Goal: Task Accomplishment & Management: Use online tool/utility

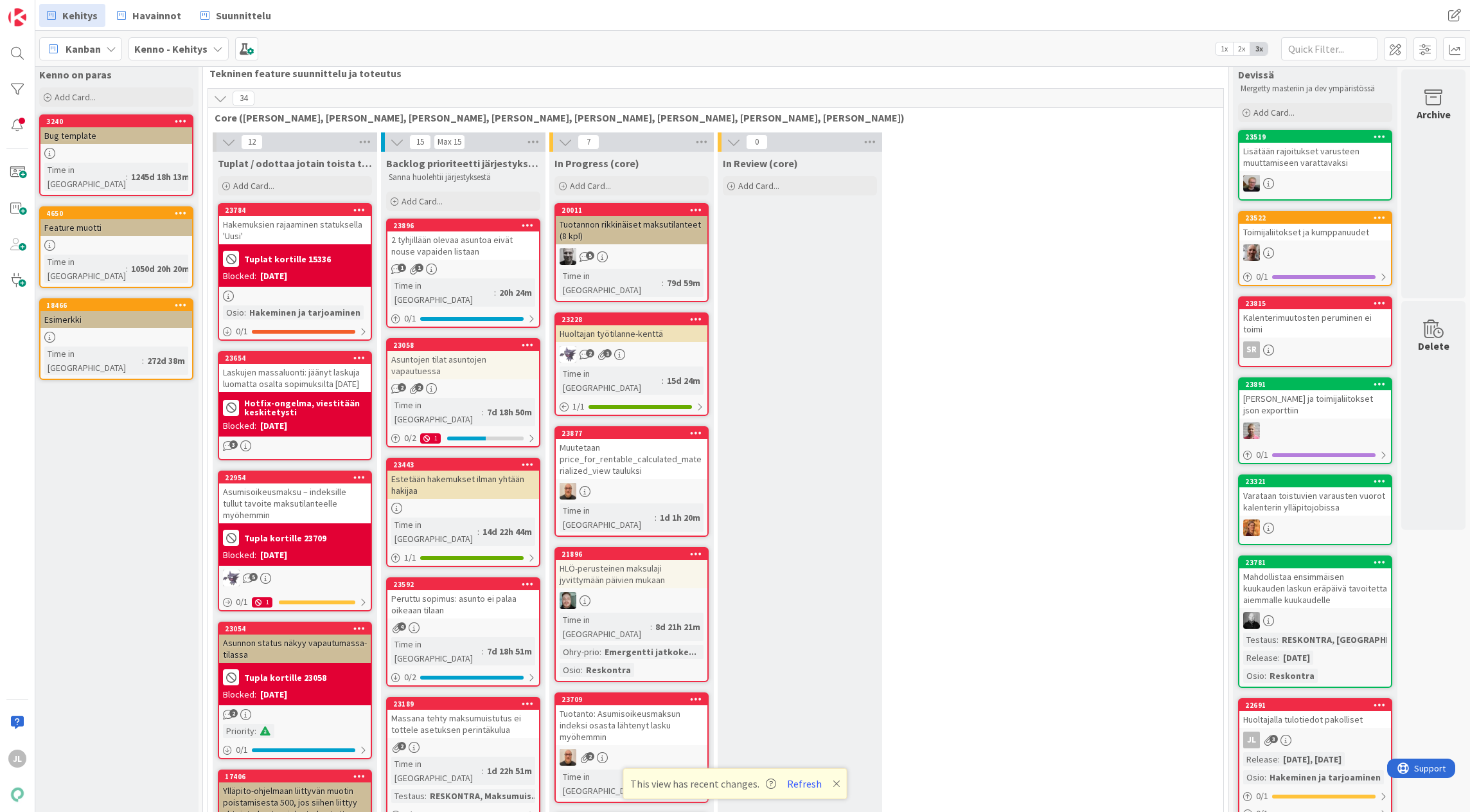
scroll to position [0, 16]
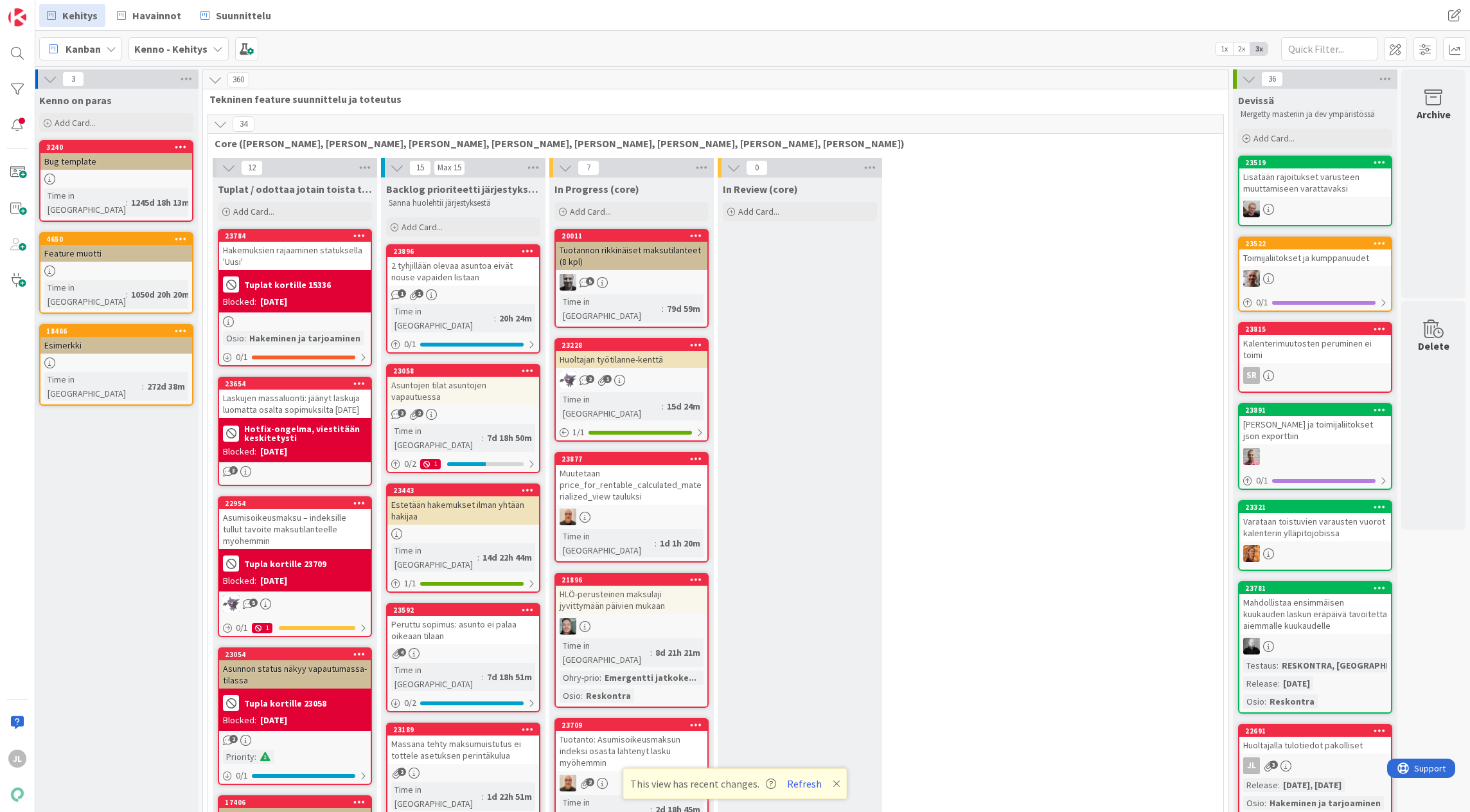
click at [475, 270] on div "2 tyhjillään olevaa asuntoa eivät nouse vapaiden listaan" at bounding box center [463, 271] width 152 height 29
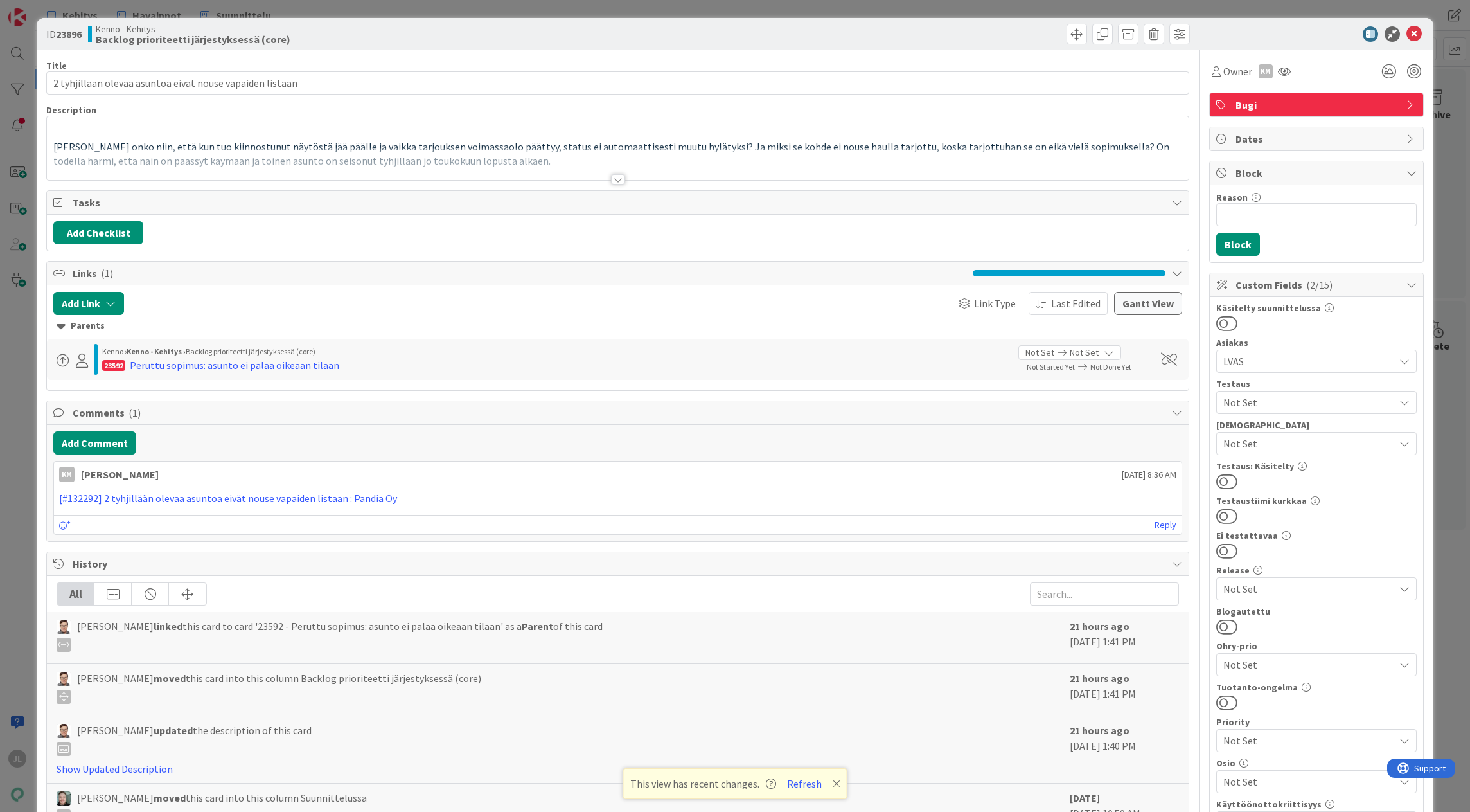
click at [357, 145] on span "[PERSON_NAME] onko niin, että kun tuo kiinnostunut näytöstä jää päälle ja vaikk…" at bounding box center [612, 154] width 1118 height 28
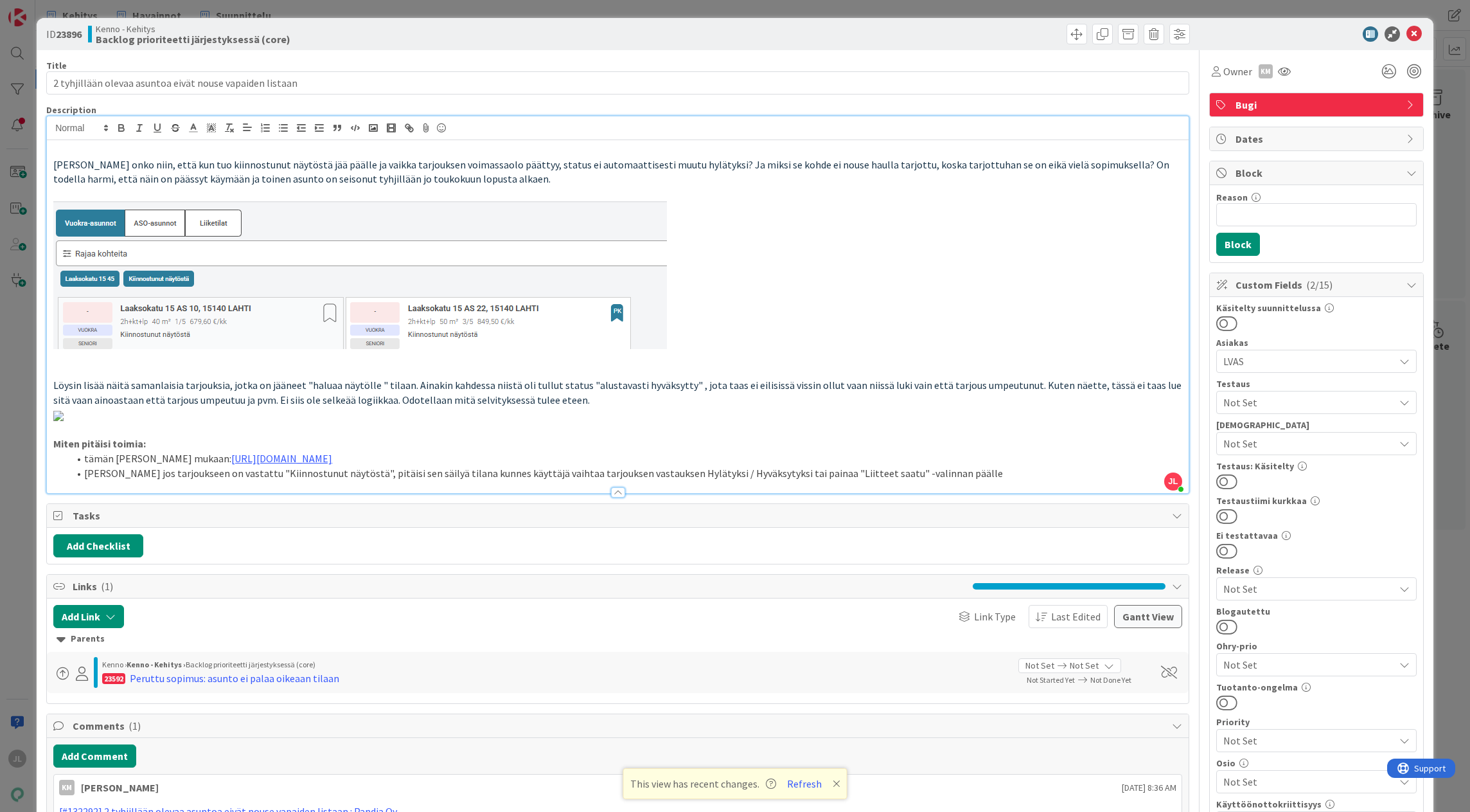
click at [918, 481] on li "[PERSON_NAME] jos tarjoukseen on vastattu "Kiinnostunut näytöstä", pitäisi sen …" at bounding box center [625, 473] width 1113 height 15
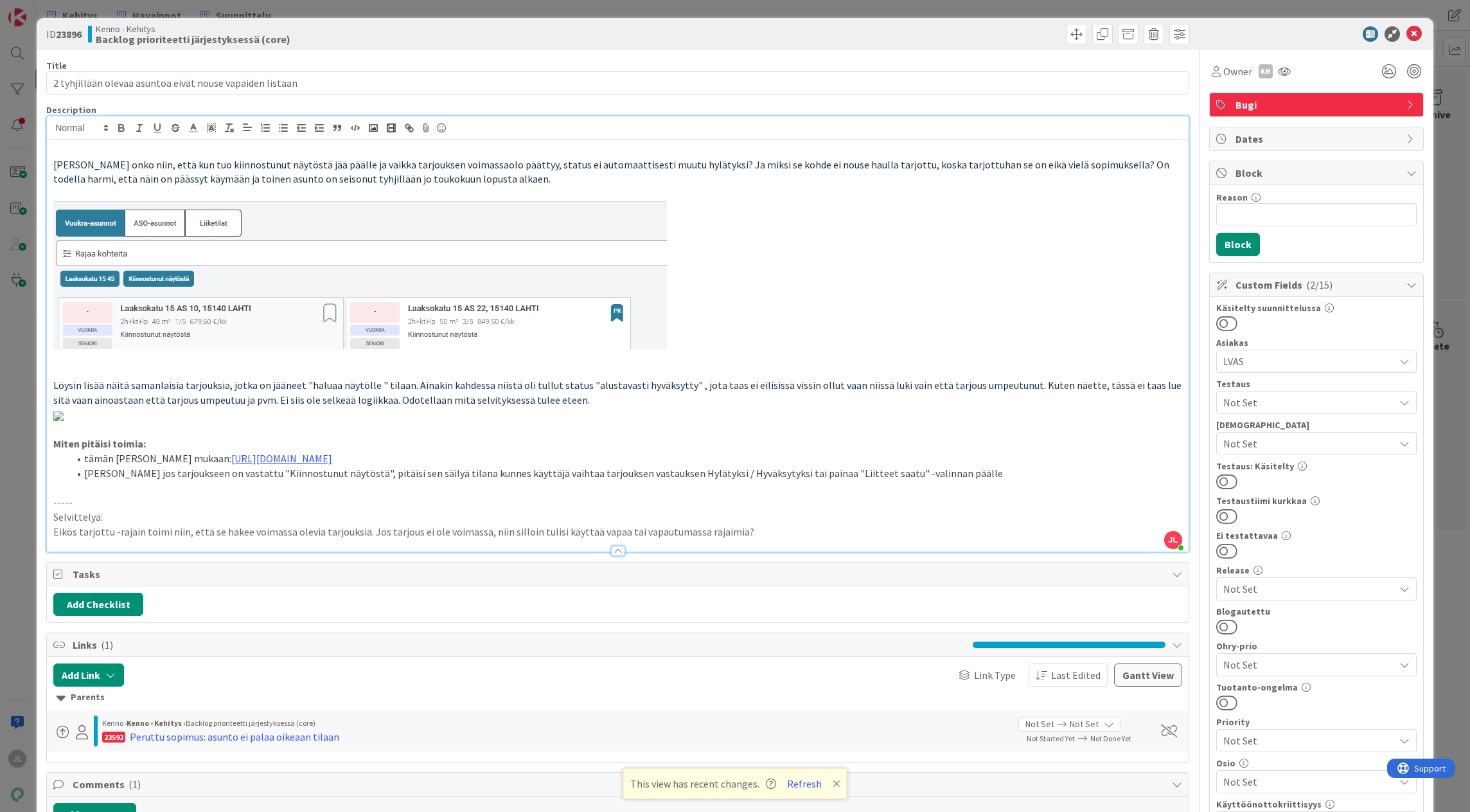
click at [838, 540] on icon at bounding box center [837, 783] width 8 height 10
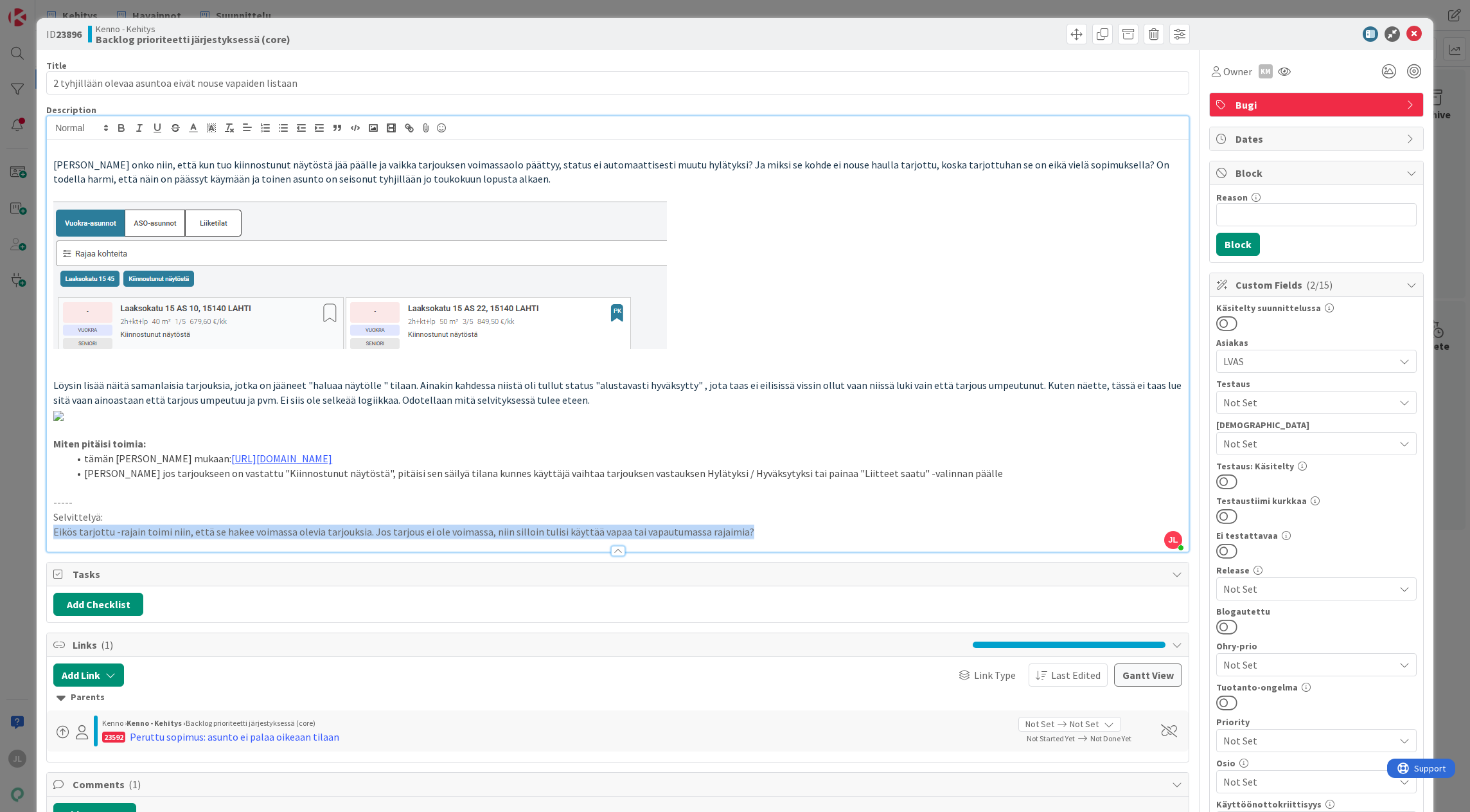
drag, startPoint x: 733, startPoint y: 771, endPoint x: 71, endPoint y: 763, distance: 662.0
click at [71, 540] on div "Description [PERSON_NAME] joined 4 m ago [PERSON_NAME] onko niin, että kun tuo …" at bounding box center [617, 327] width 1143 height 447
drag, startPoint x: 743, startPoint y: 768, endPoint x: 51, endPoint y: 732, distance: 692.9
click at [51, 540] on div "[PERSON_NAME] onko niin, että kun tuo kiinnostunut näytöstä jää päälle ja vaikk…" at bounding box center [617, 346] width 1142 height 411
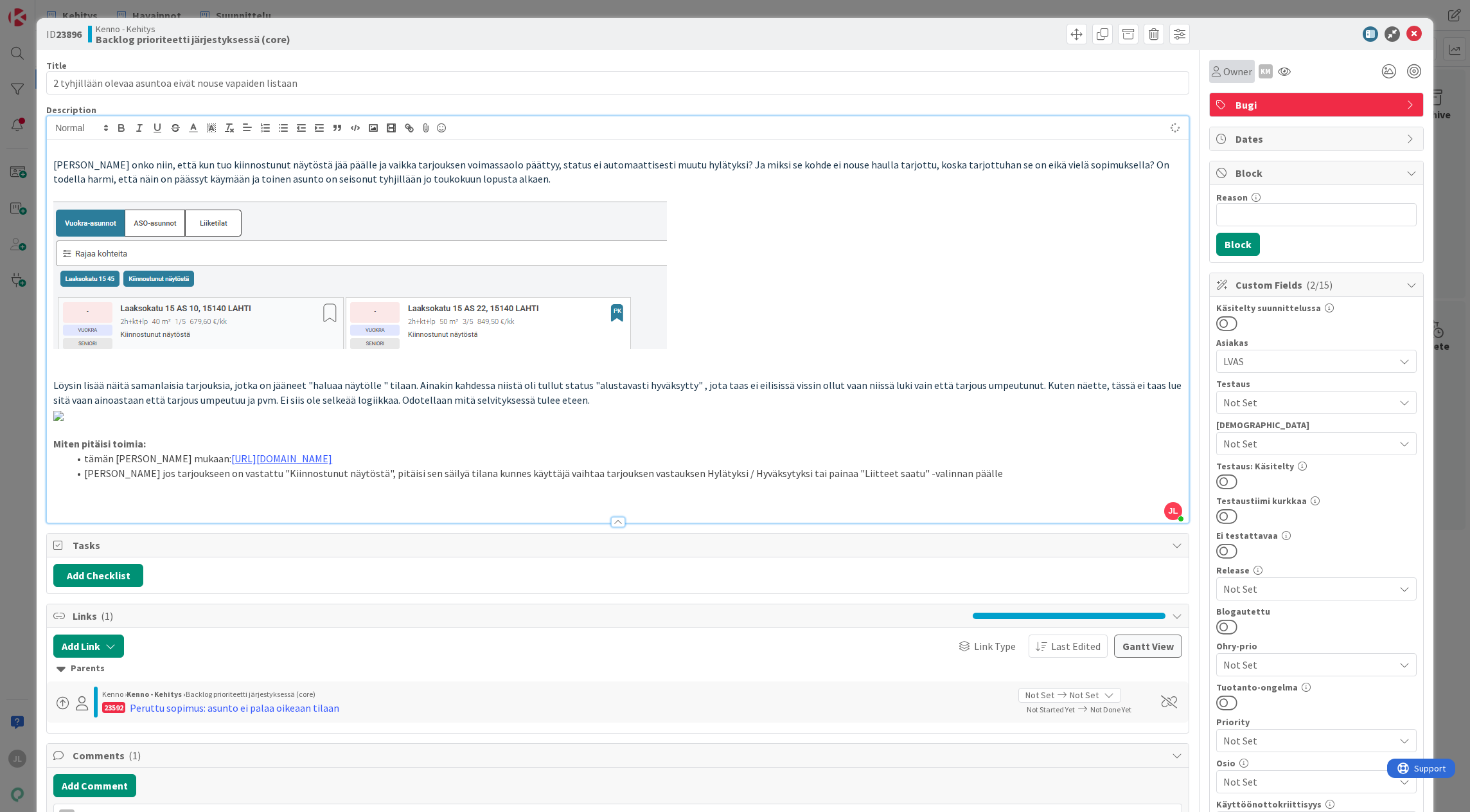
click at [979, 77] on span "Owner" at bounding box center [1238, 71] width 29 height 16
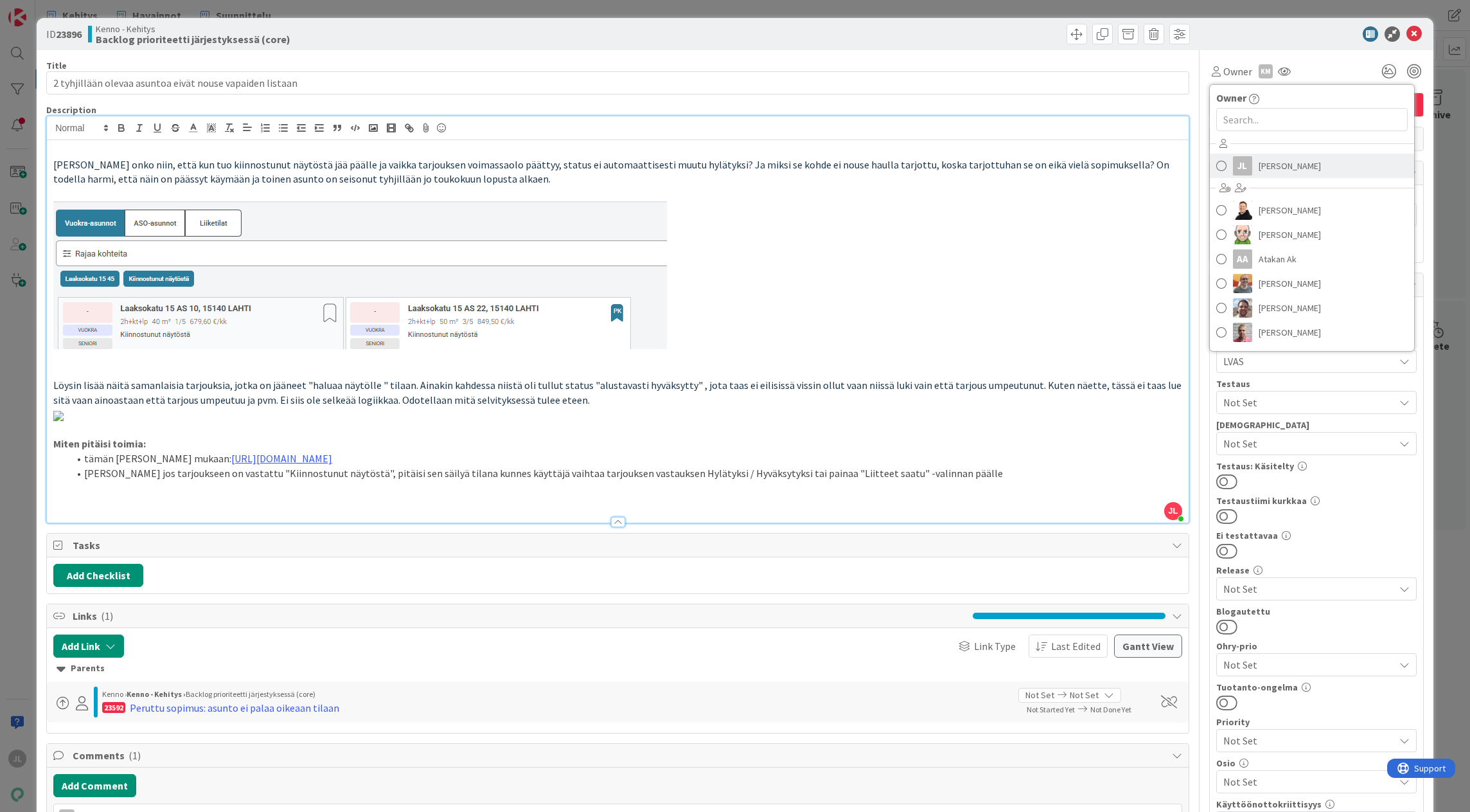
click at [979, 168] on span "[PERSON_NAME]" at bounding box center [1289, 166] width 62 height 20
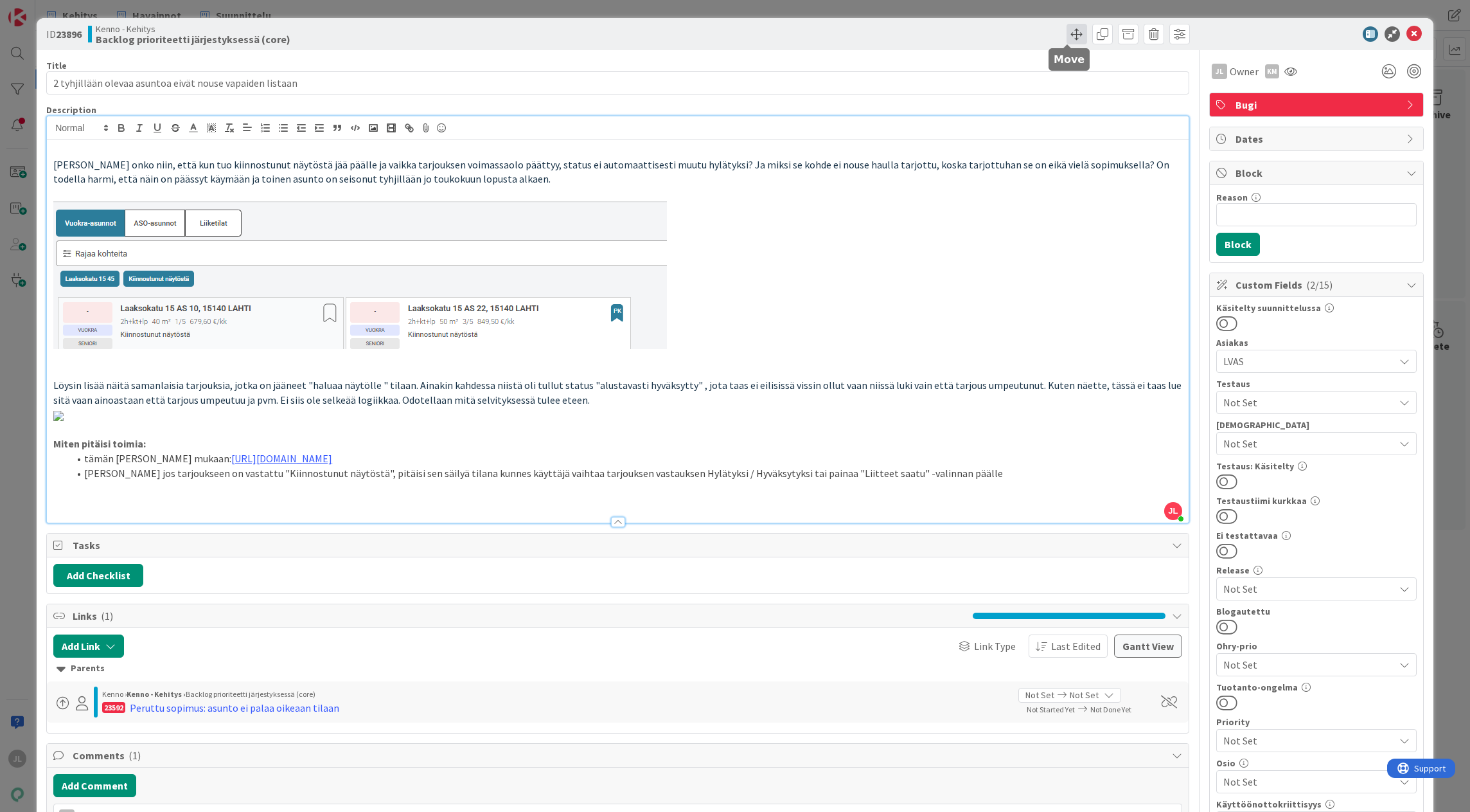
click at [979, 28] on span at bounding box center [1077, 34] width 21 height 21
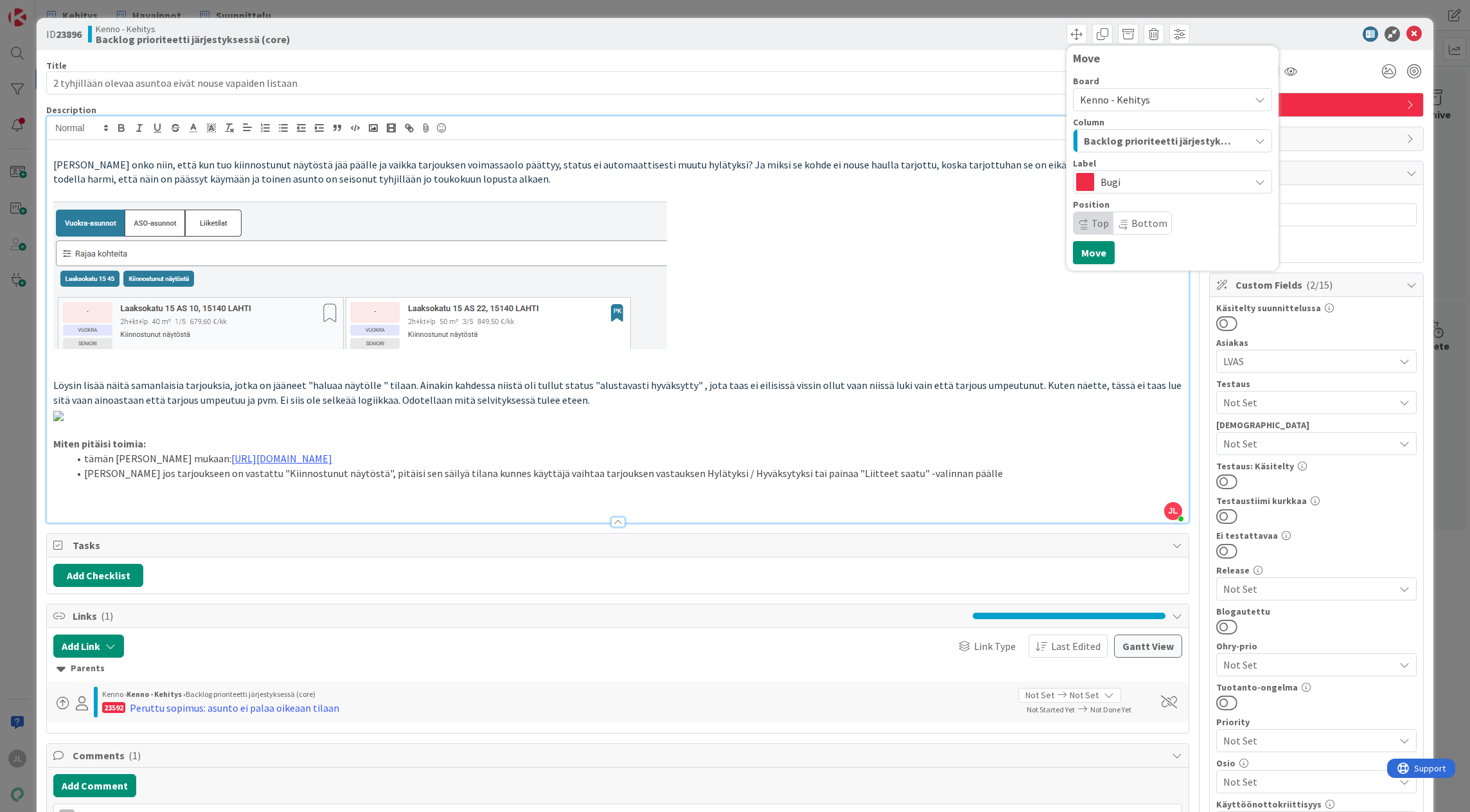
click at [979, 141] on span "Backlog prioriteetti järjestyksessä (core)" at bounding box center [1158, 140] width 148 height 17
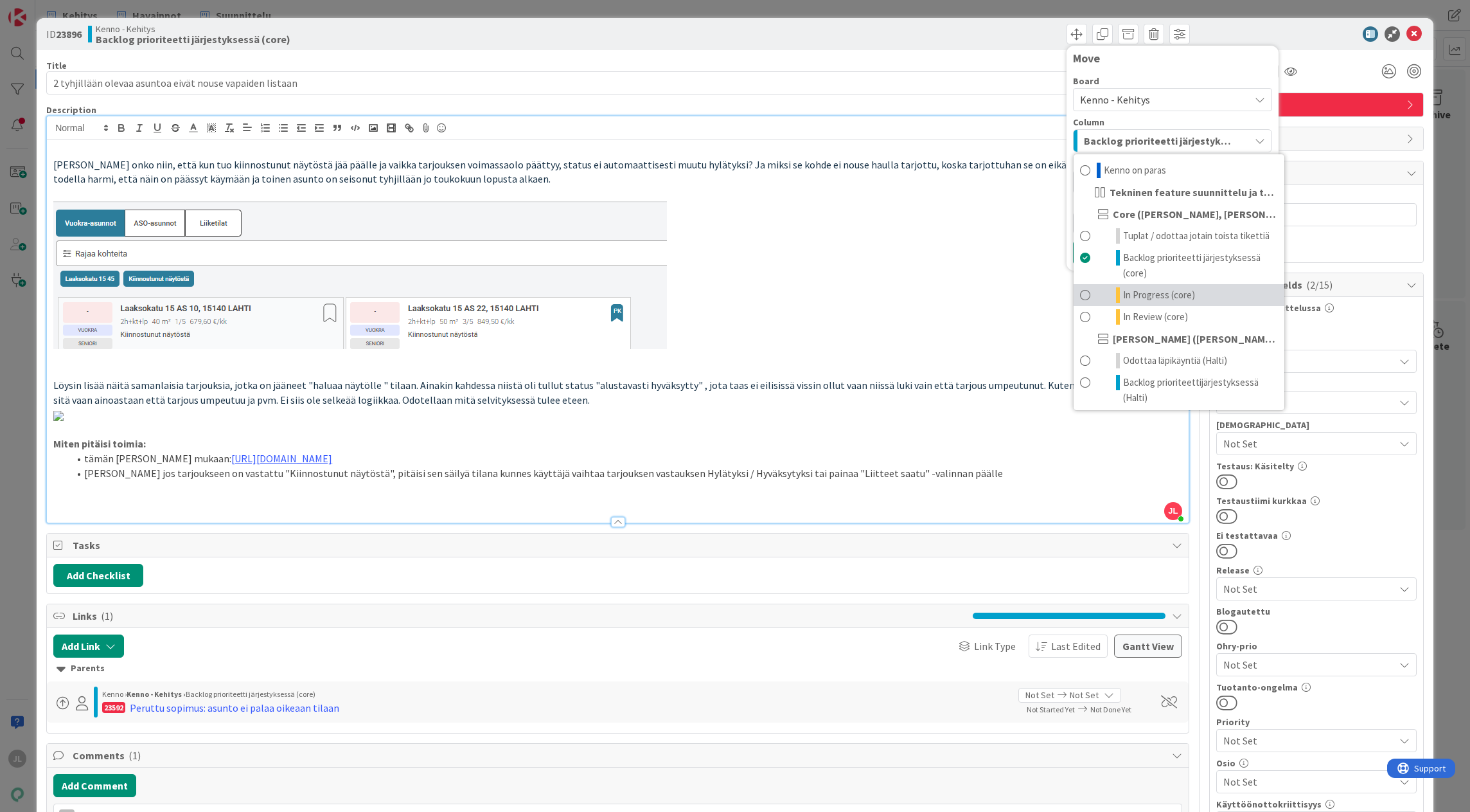
click at [979, 290] on span "In Progress (core)" at bounding box center [1159, 295] width 72 height 16
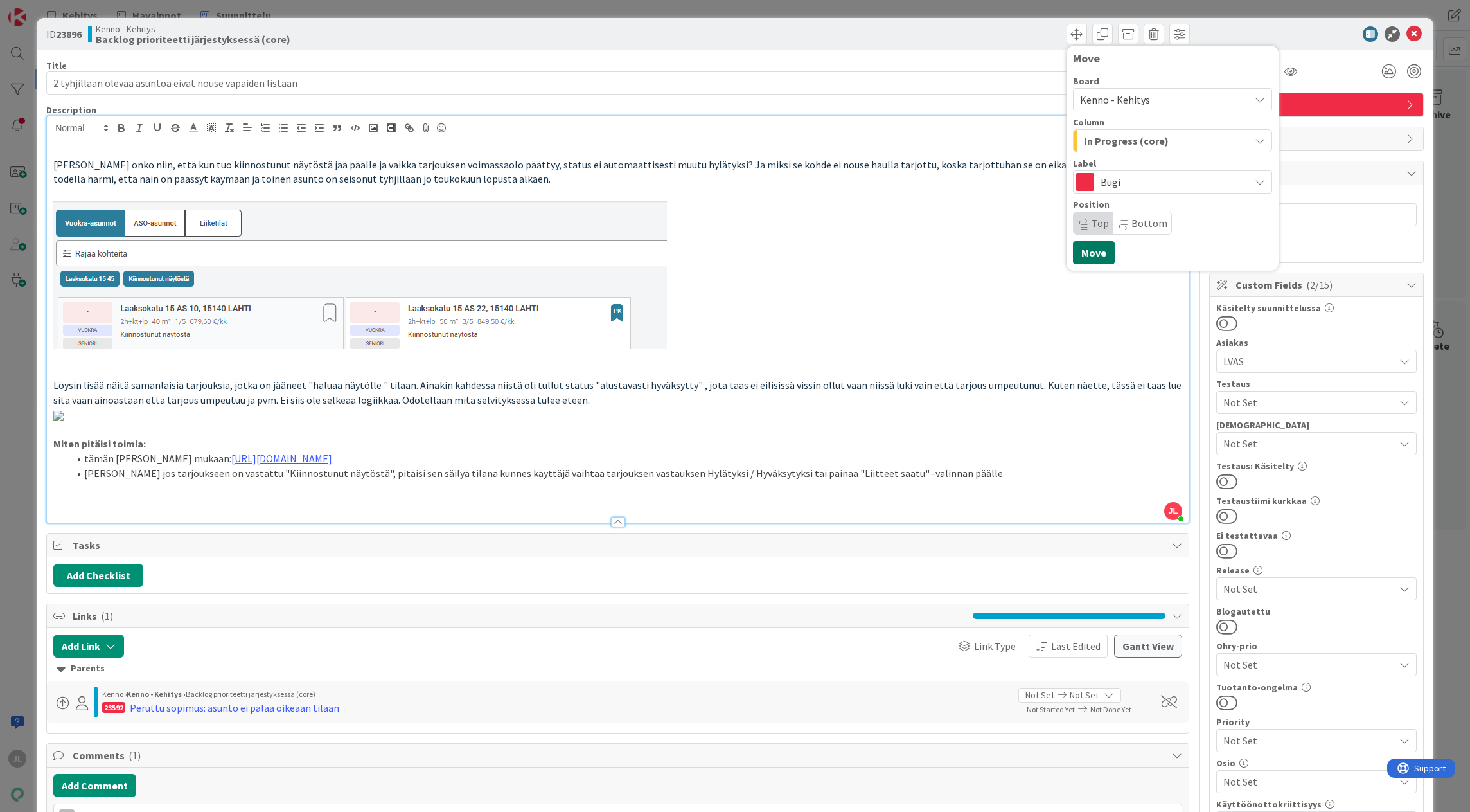
click at [979, 258] on button "Move" at bounding box center [1094, 252] width 41 height 23
